Goal: Navigation & Orientation: Go to known website

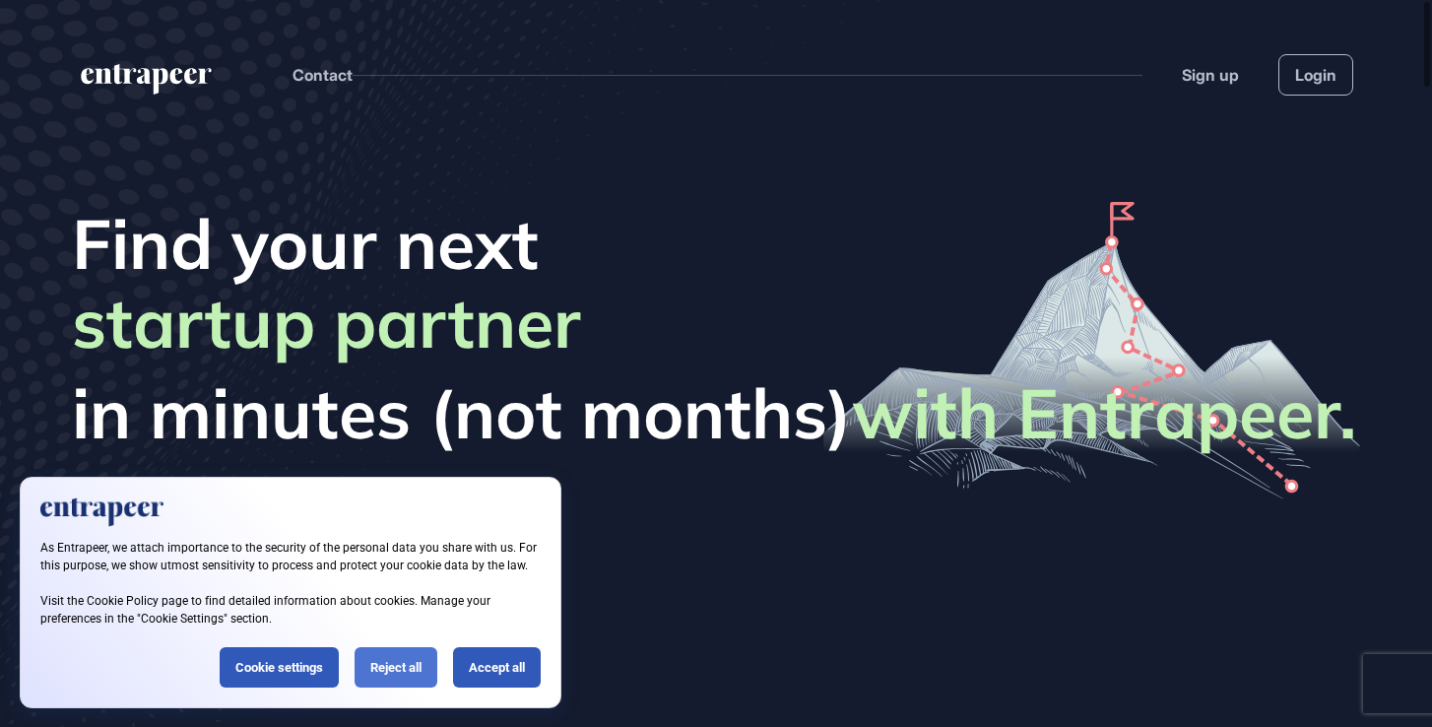
scroll to position [1, 1]
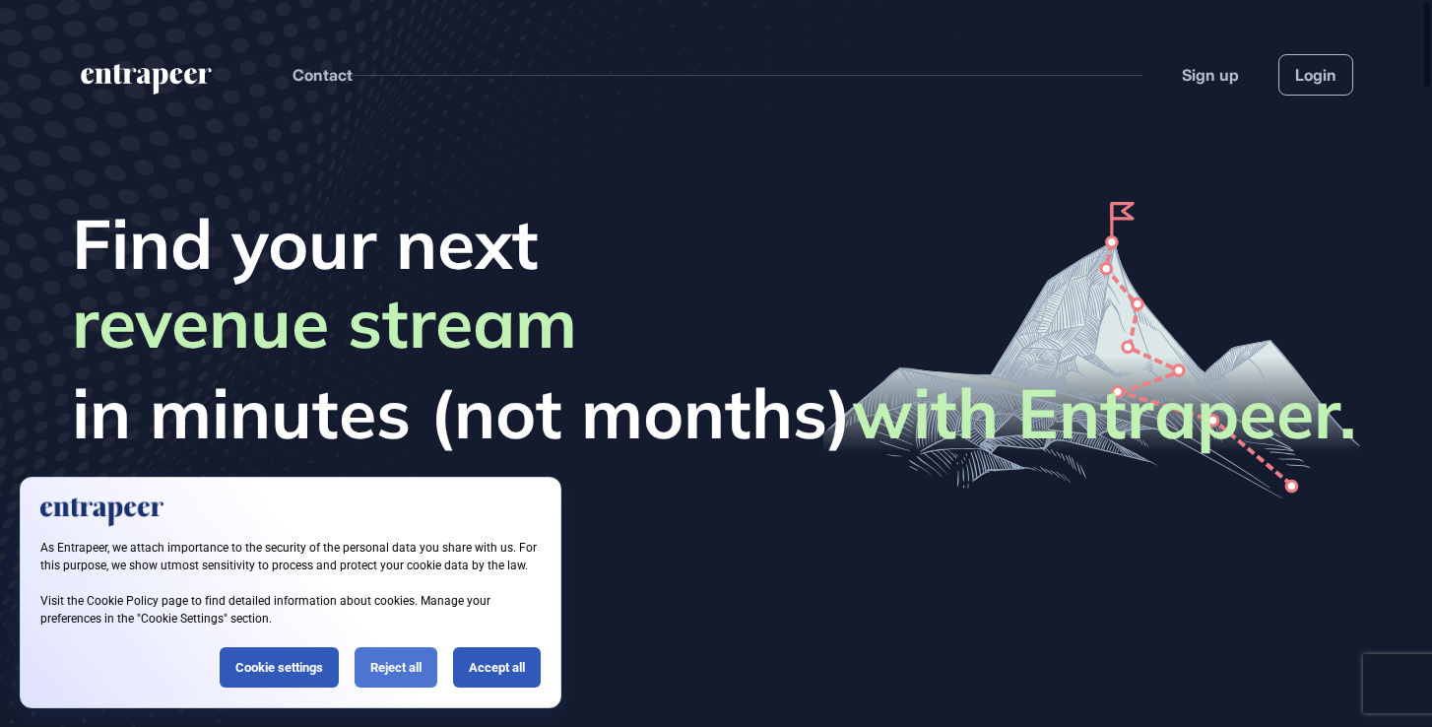
click at [401, 660] on div "Reject all" at bounding box center [396, 667] width 83 height 40
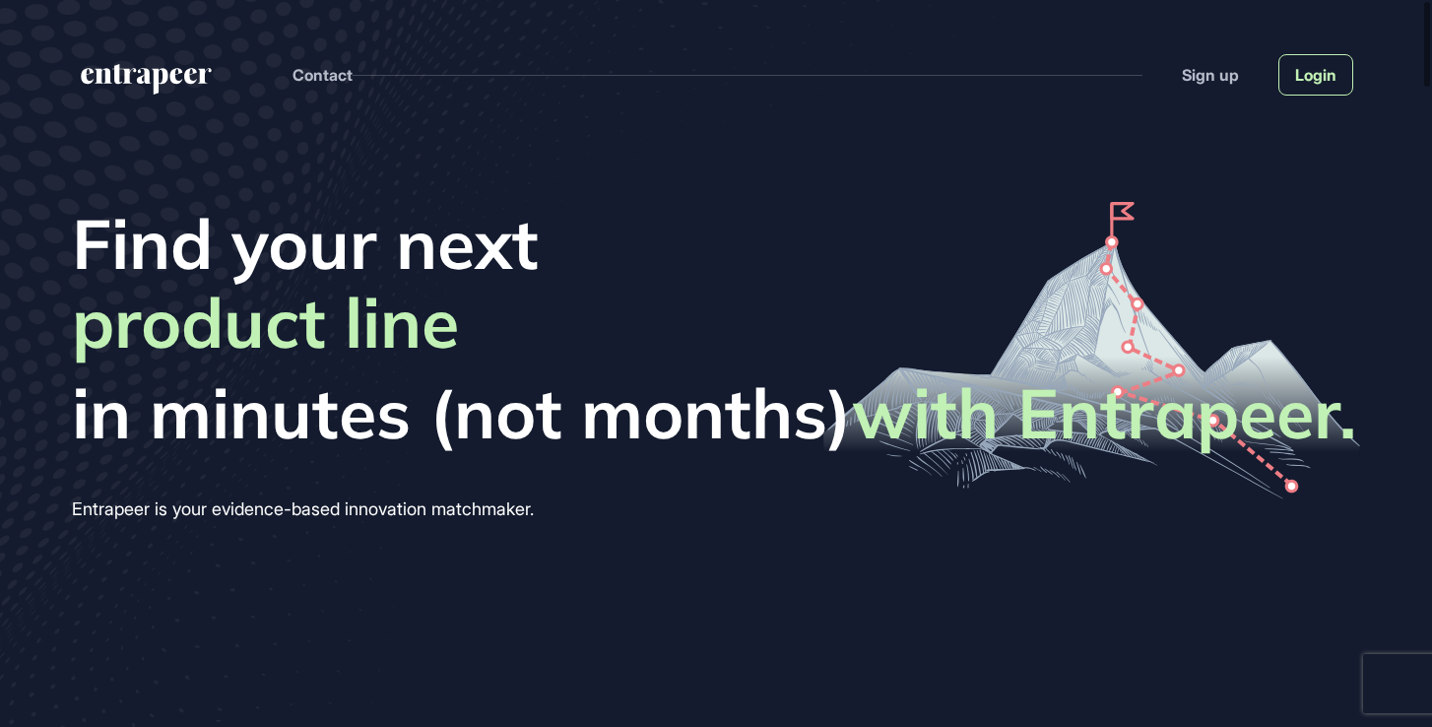
click at [1336, 71] on link "Login" at bounding box center [1315, 74] width 75 height 41
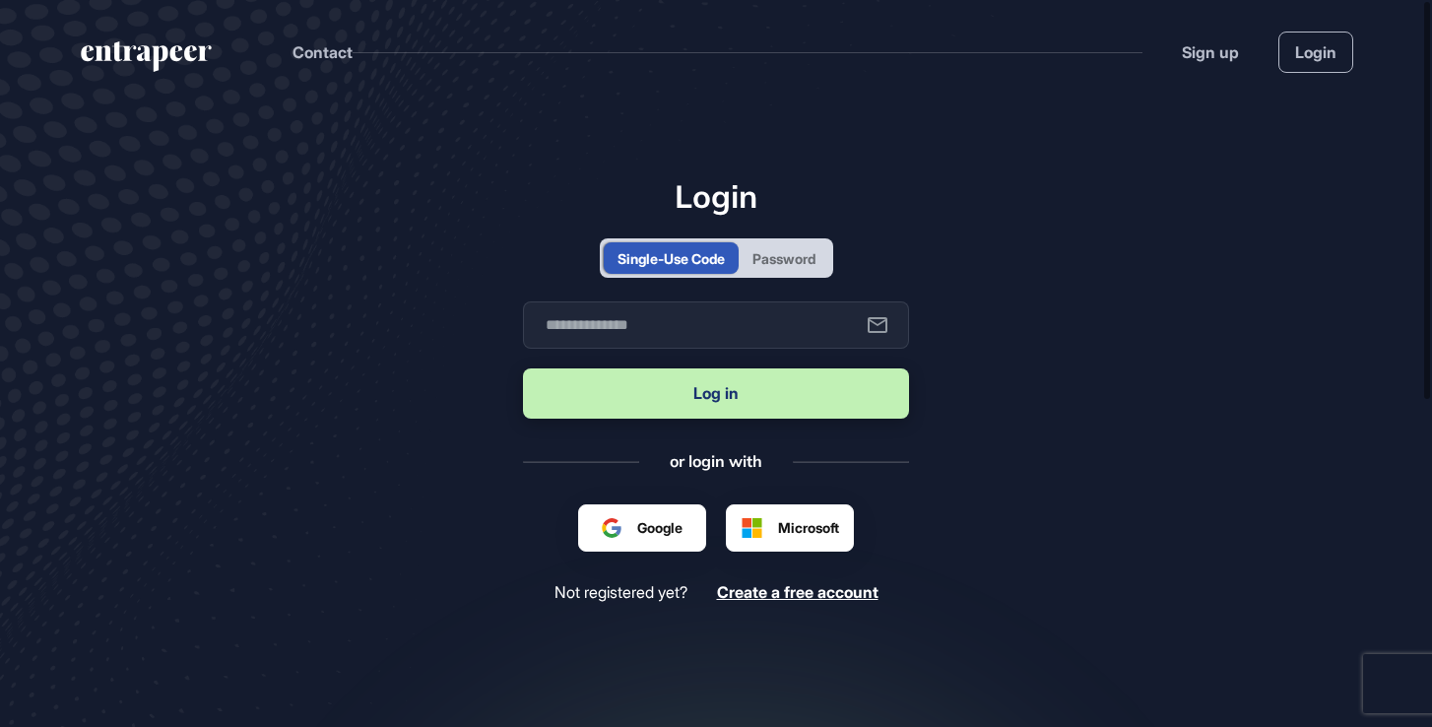
click at [815, 260] on div "Password" at bounding box center [783, 258] width 63 height 21
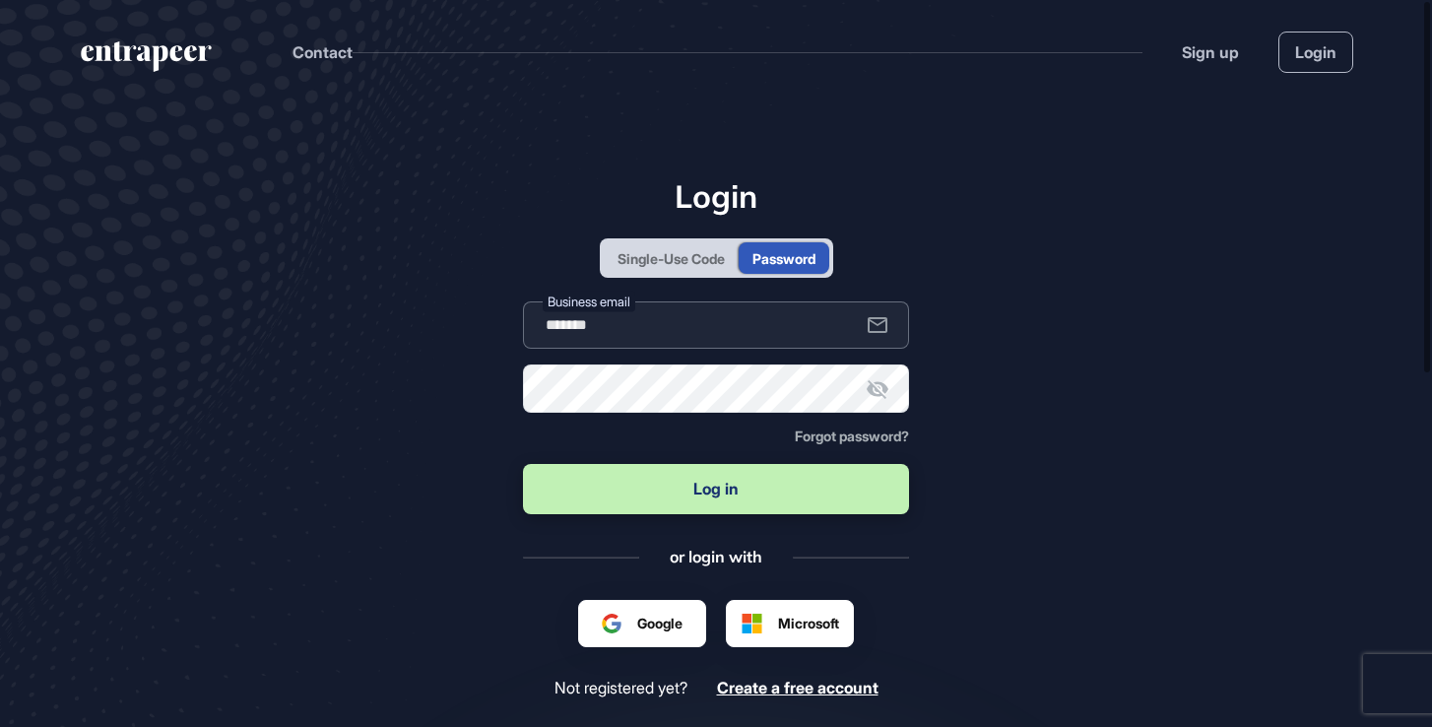
type input "********"
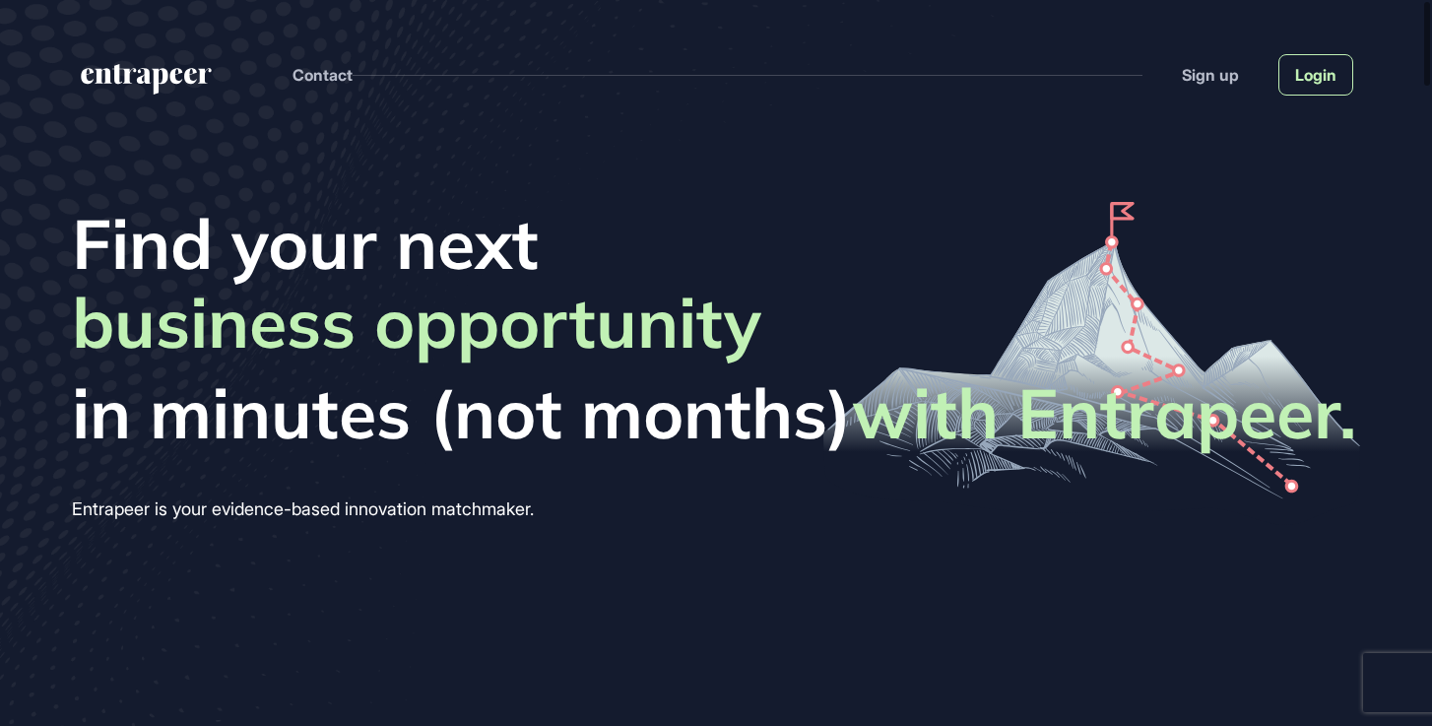
click at [1312, 76] on link "Login" at bounding box center [1315, 74] width 75 height 41
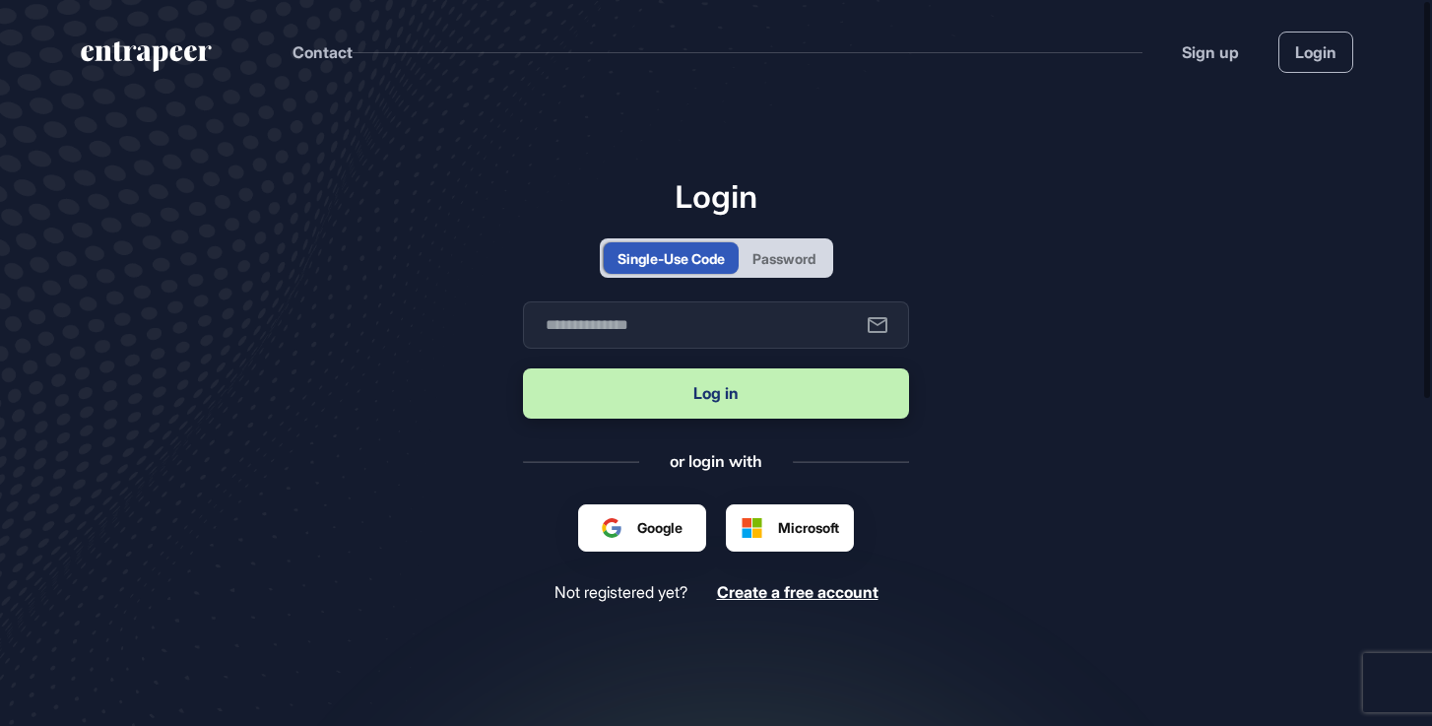
click at [793, 266] on div "Password" at bounding box center [783, 258] width 63 height 21
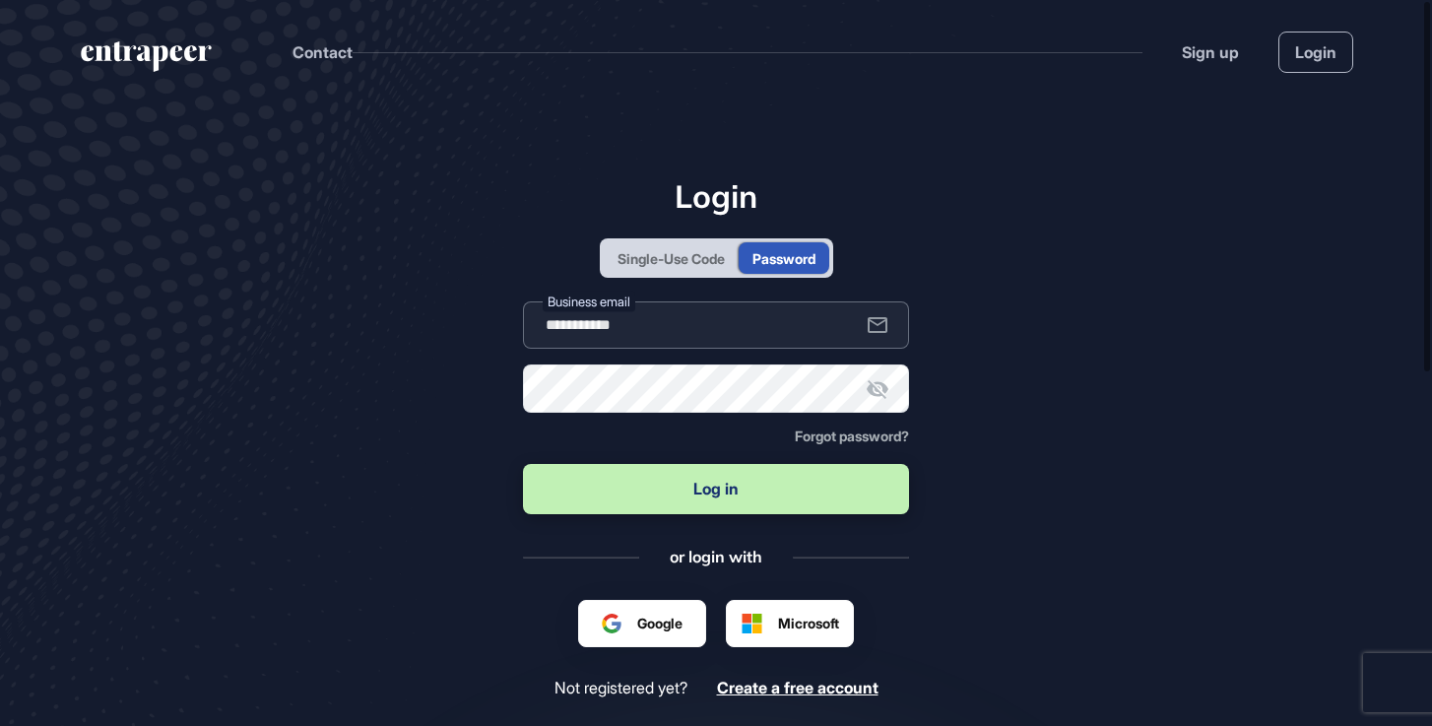
type input "**********"
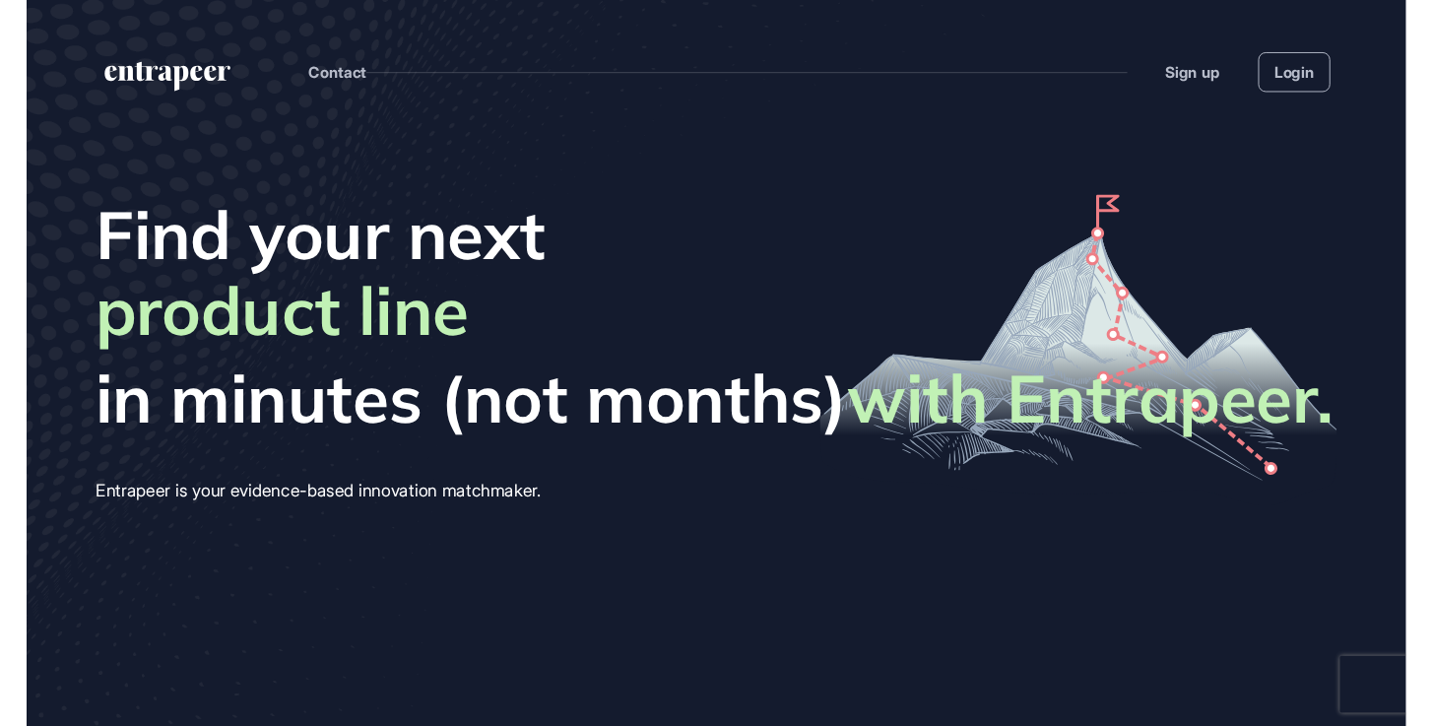
scroll to position [726, 1432]
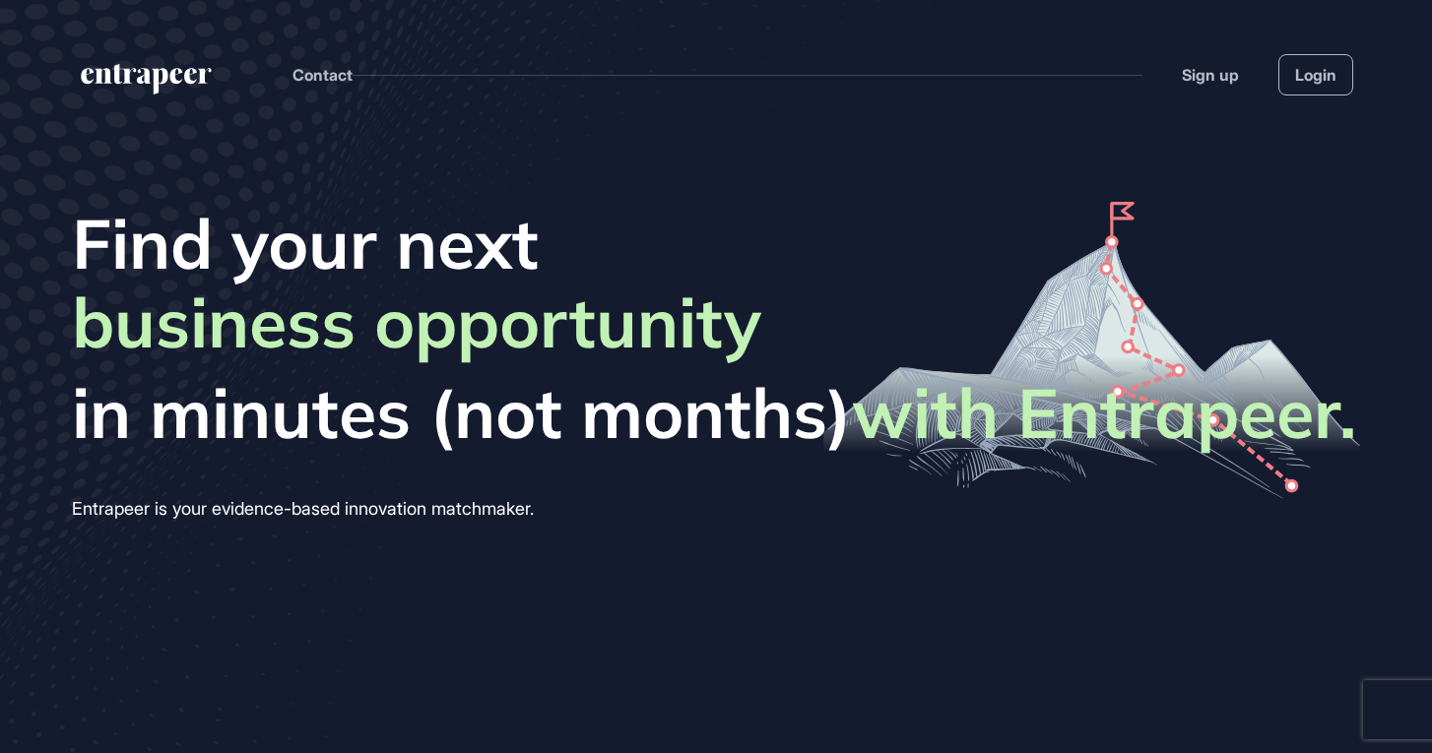
scroll to position [1, 1]
click at [1312, 83] on link "Login" at bounding box center [1315, 74] width 75 height 41
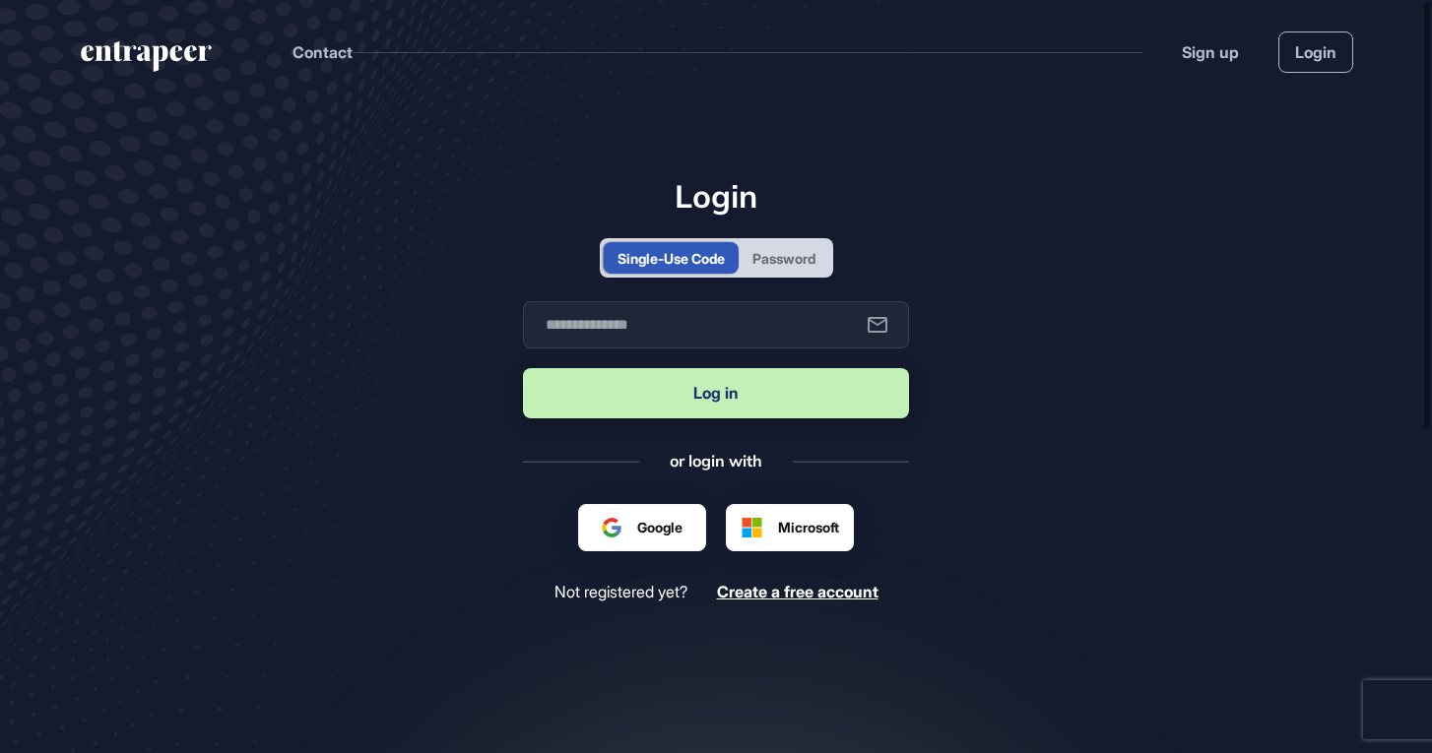
click at [814, 261] on div "Password" at bounding box center [783, 258] width 63 height 21
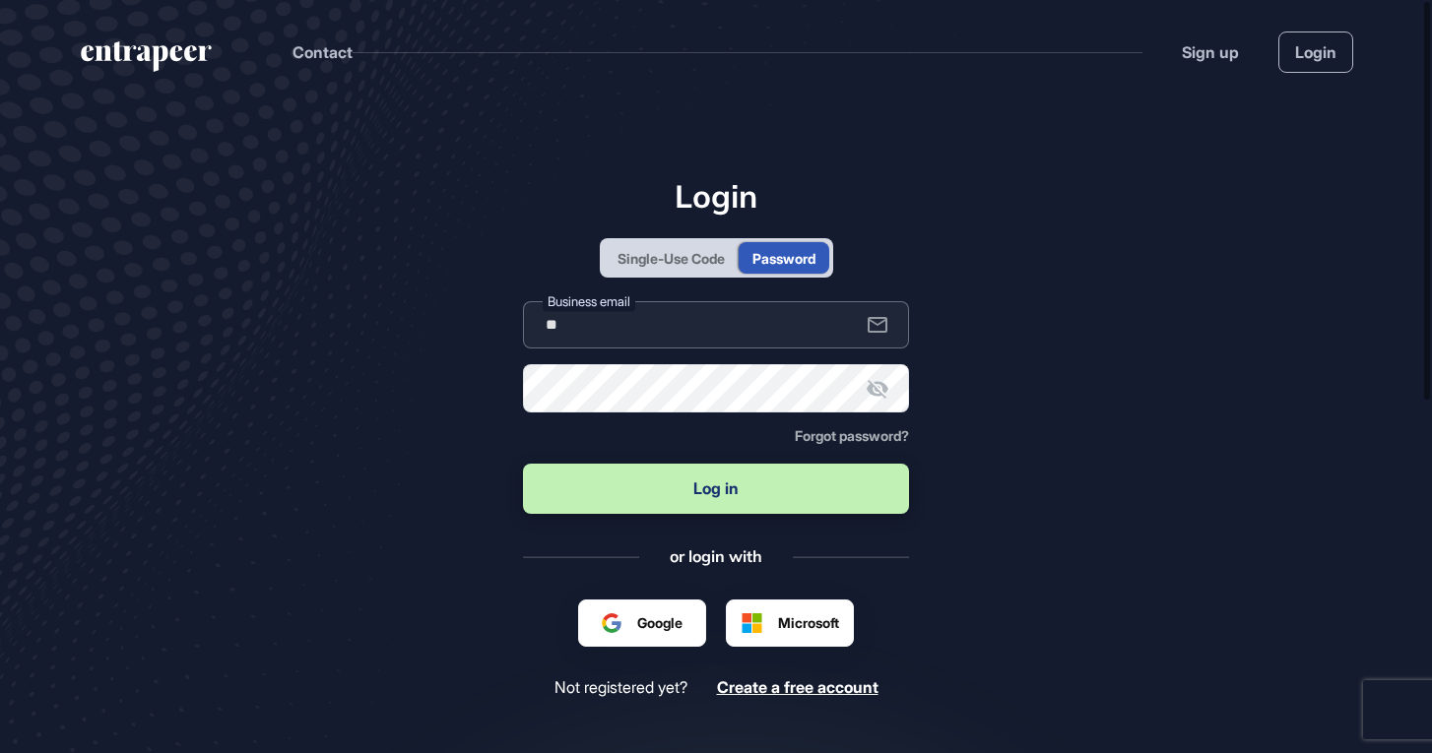
type input "*"
type input "**********"
click at [623, 489] on button "Log in" at bounding box center [716, 489] width 386 height 50
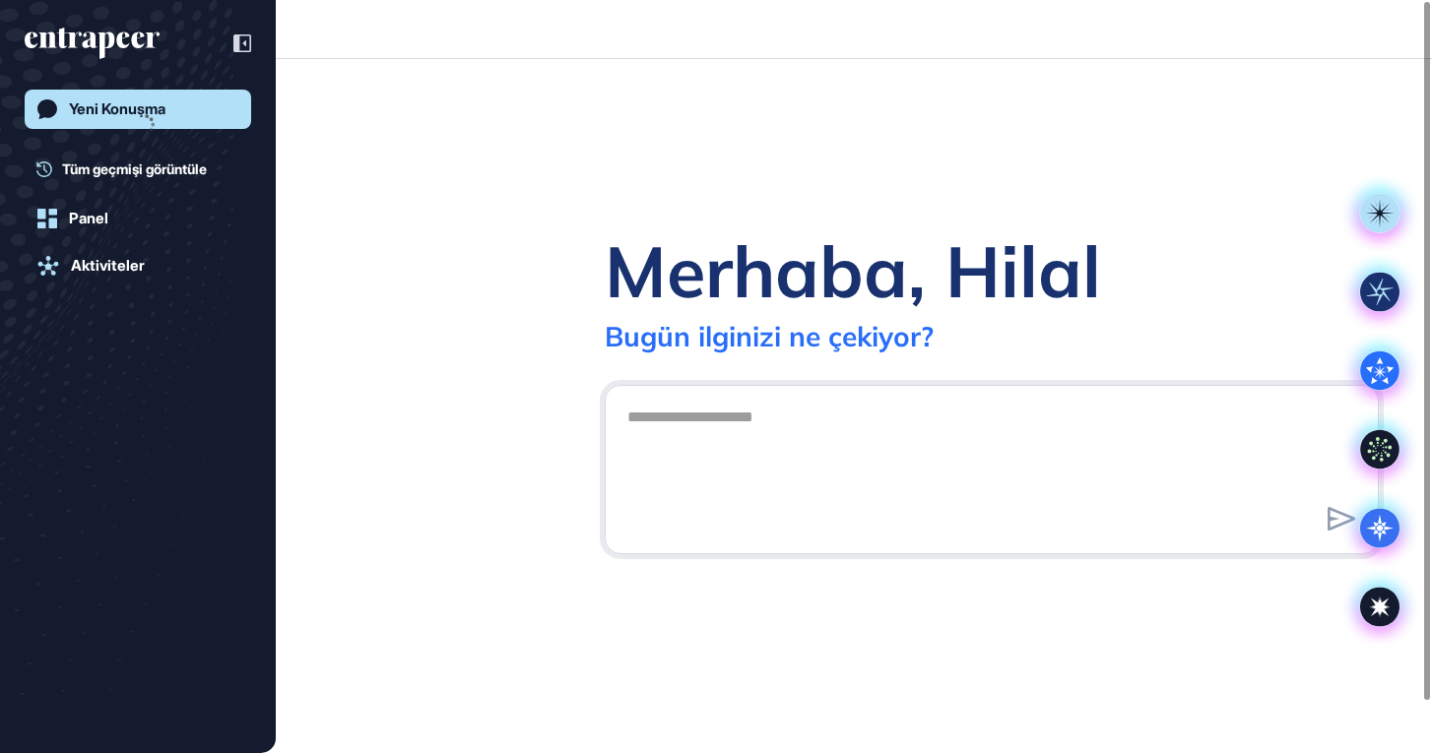
scroll to position [1, 1]
